Goal: Information Seeking & Learning: Learn about a topic

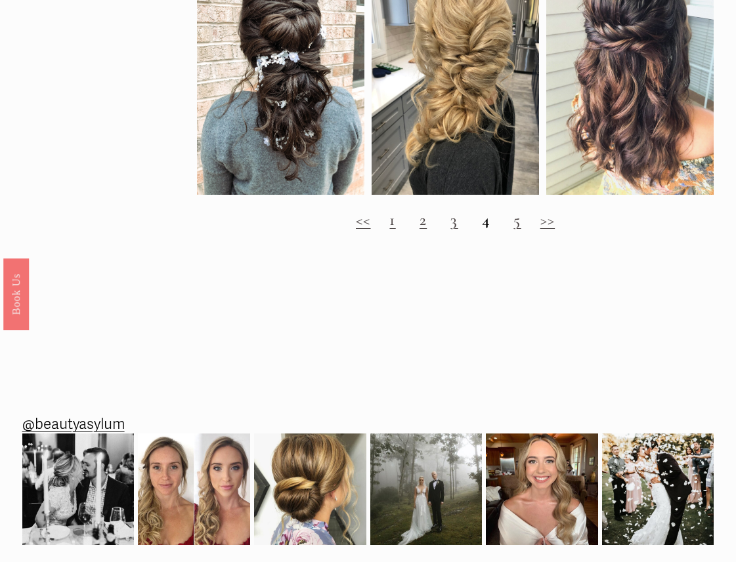
scroll to position [1094, 0]
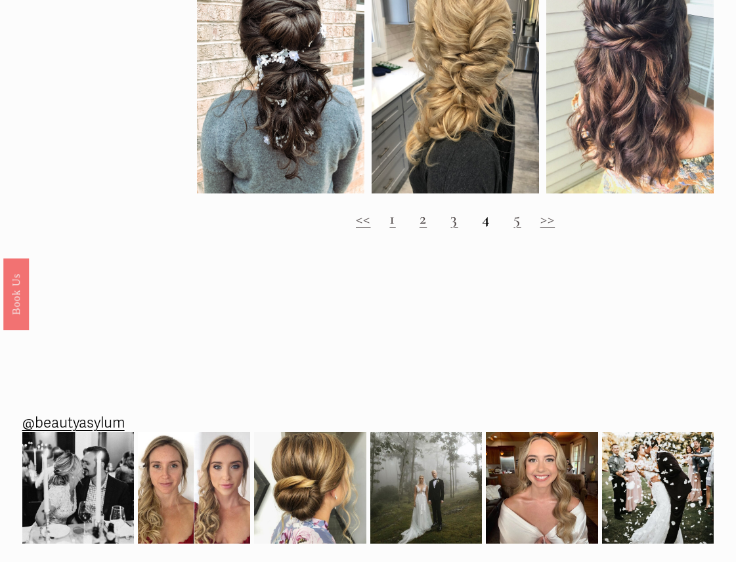
click at [423, 222] on link "2" at bounding box center [422, 219] width 7 height 20
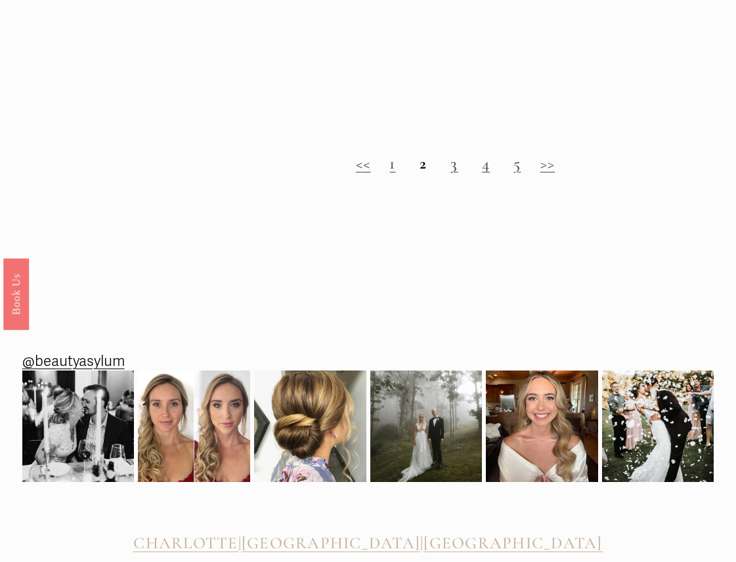
scroll to position [1203, 0]
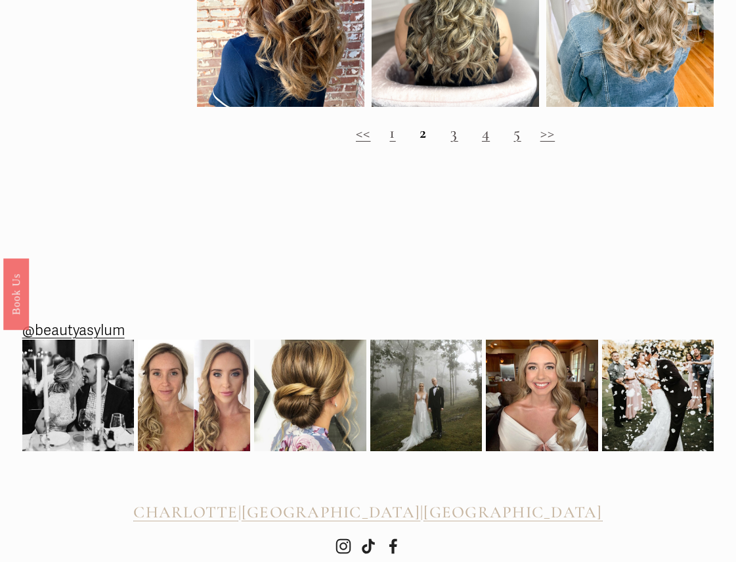
click at [453, 136] on link "3" at bounding box center [453, 133] width 7 height 20
